Goal: Navigation & Orientation: Find specific page/section

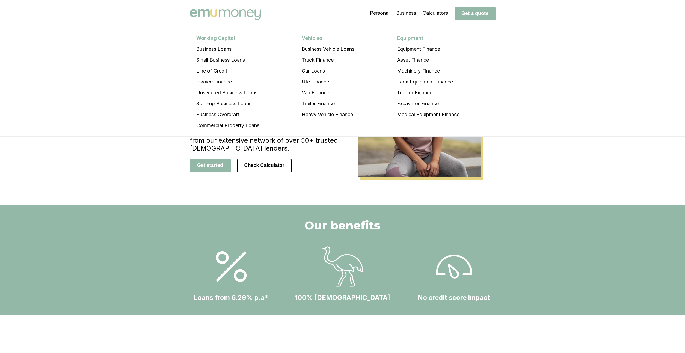
click at [404, 10] on li "Business Working Capital Business Loans Small Business Loans Line of Credit Inv…" at bounding box center [406, 13] width 20 height 27
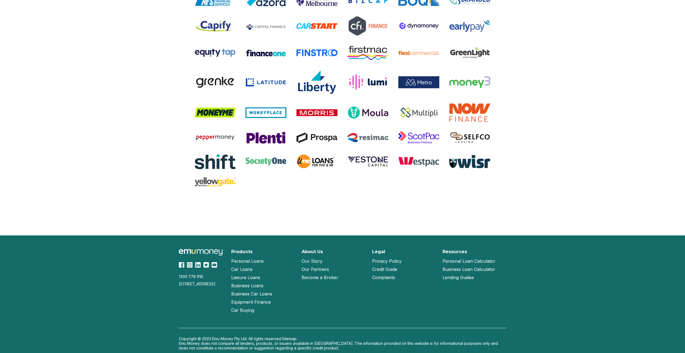
scroll to position [1032, 0]
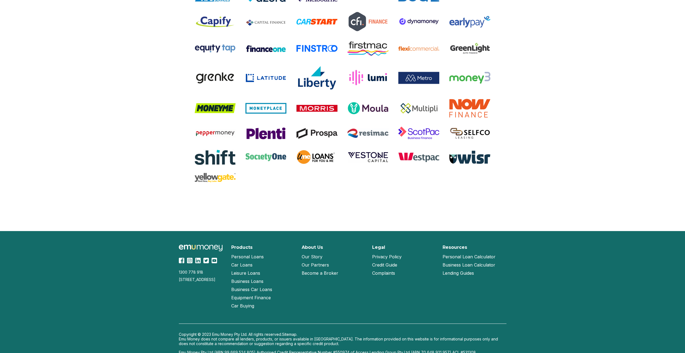
click at [318, 265] on link "Our Partners" at bounding box center [314, 265] width 27 height 8
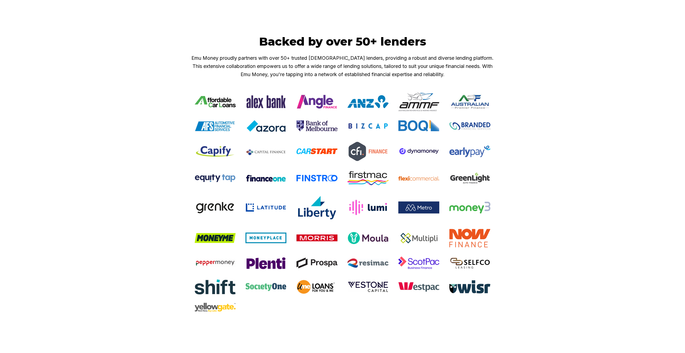
scroll to position [393, 0]
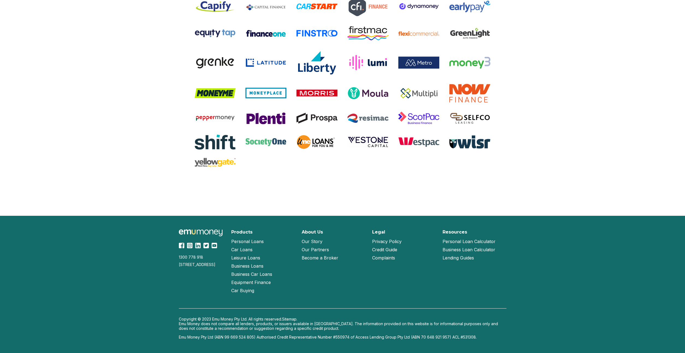
click at [312, 249] on link "Our Partners" at bounding box center [314, 250] width 27 height 8
click at [315, 254] on link "Become a Broker" at bounding box center [319, 258] width 37 height 8
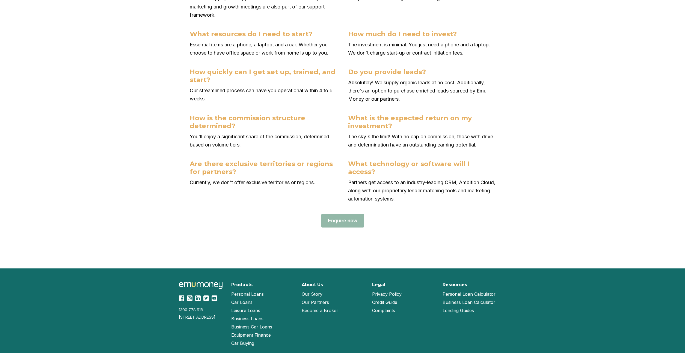
scroll to position [2281, 0]
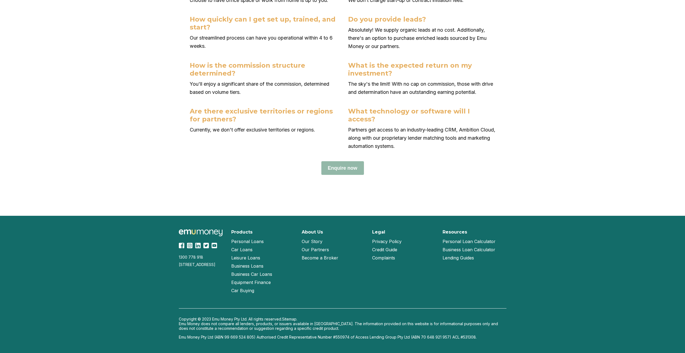
click at [449, 258] on link "Lending Guides" at bounding box center [457, 258] width 31 height 8
